Goal: Information Seeking & Learning: Check status

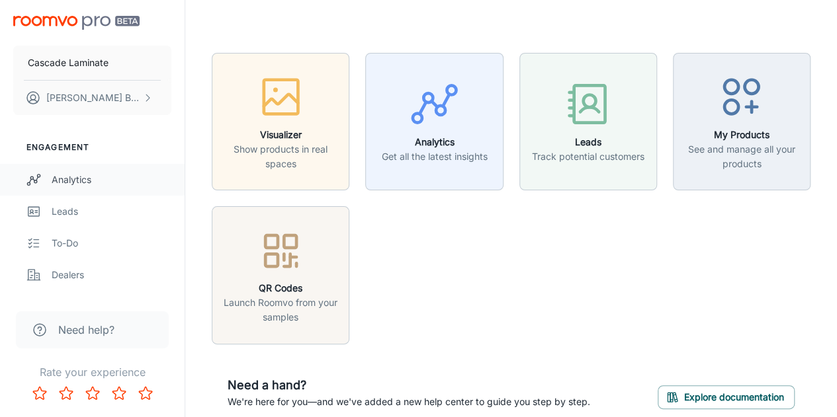
click at [118, 178] on div "Analytics" at bounding box center [112, 180] width 120 height 15
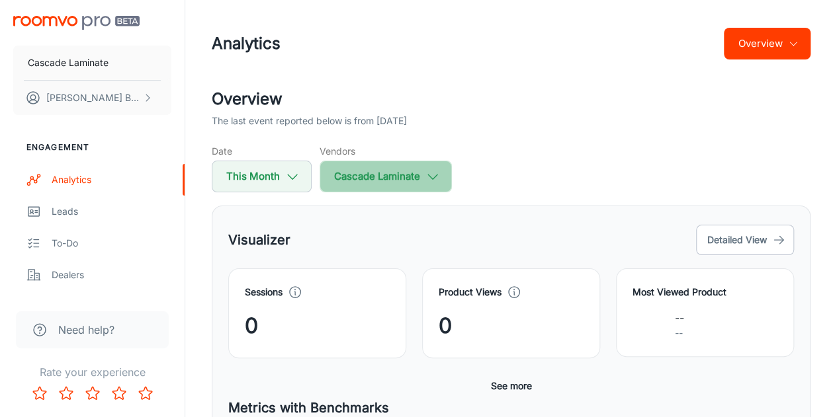
click at [394, 179] on button "Cascade Laminate" at bounding box center [385, 177] width 132 height 32
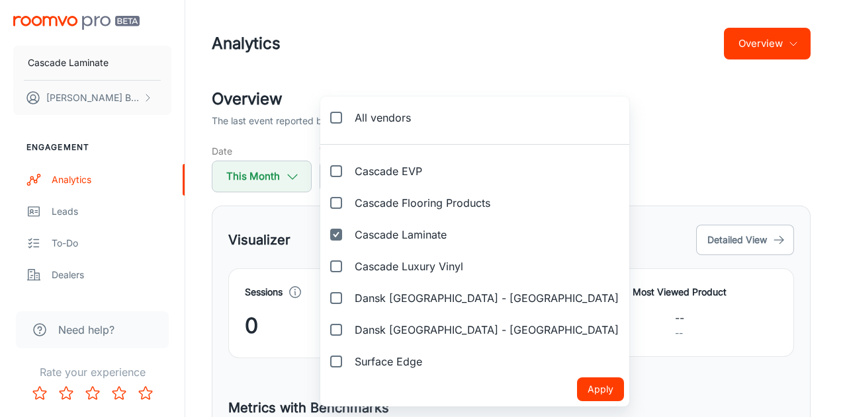
click at [383, 204] on span "Cascade Flooring Products" at bounding box center [423, 203] width 136 height 16
click at [349, 204] on input "Cascade Flooring Products" at bounding box center [336, 203] width 26 height 26
checkbox input "true"
click at [577, 387] on button "Apply" at bounding box center [600, 390] width 47 height 24
checkbox input "false"
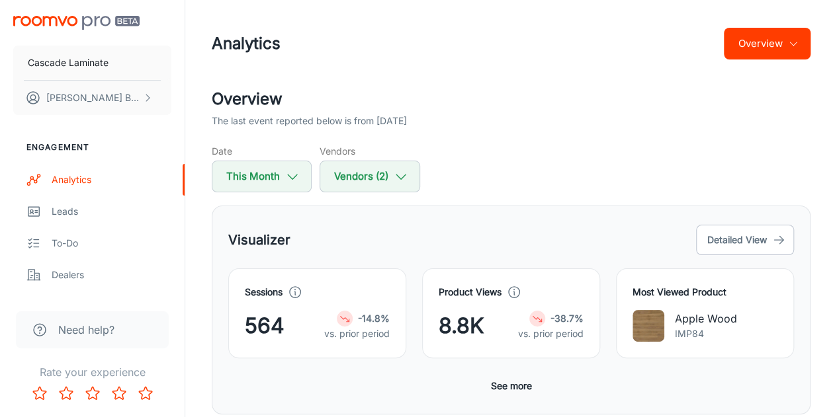
click at [491, 253] on div "Product Views 8.8K -38.7% vs. prior period" at bounding box center [503, 306] width 194 height 106
